Goal: Find specific page/section: Find specific page/section

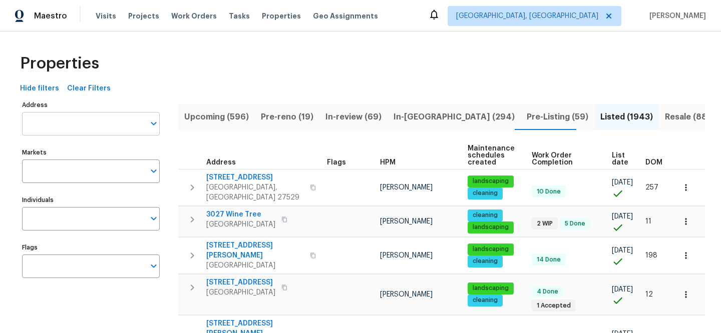
click at [95, 120] on input "Address" at bounding box center [83, 124] width 123 height 24
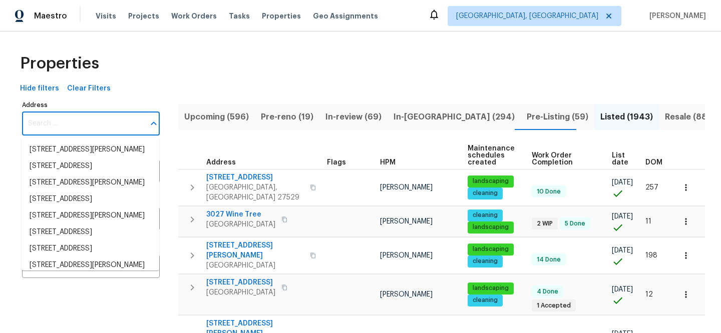
paste input "1819 Rosewood Rd"
type input "1819 Rosewood Rd"
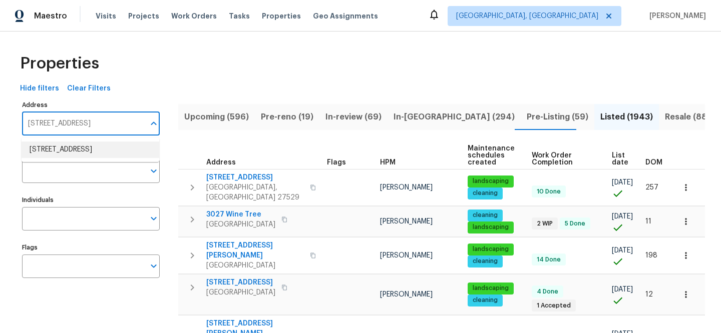
click at [93, 153] on li "1819 Rosewood Rd Decatur GA 30032" at bounding box center [91, 150] width 138 height 17
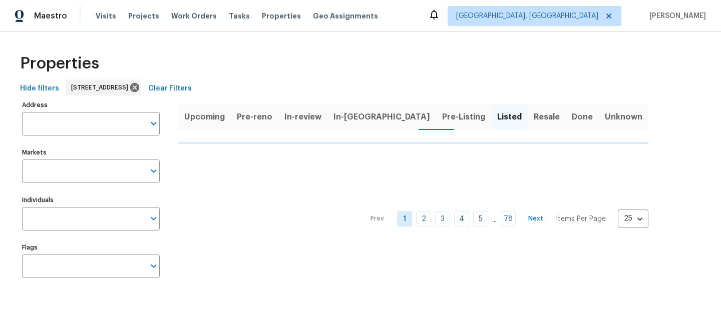
type input "1819 Rosewood Rd Decatur GA 30032"
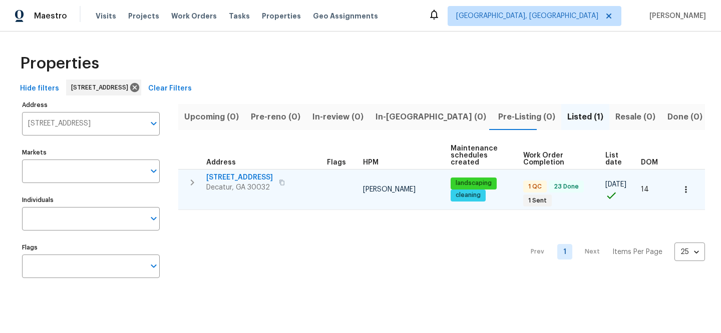
click at [239, 175] on span "1819 Rosewood Rd" at bounding box center [239, 178] width 67 height 10
